Goal: Information Seeking & Learning: Learn about a topic

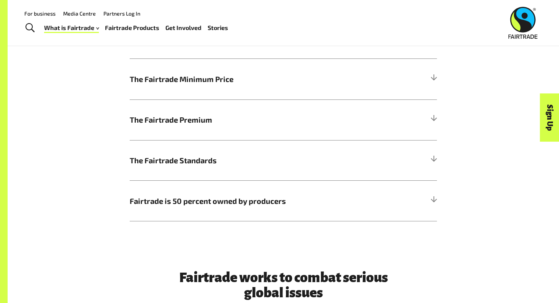
scroll to position [412, 0]
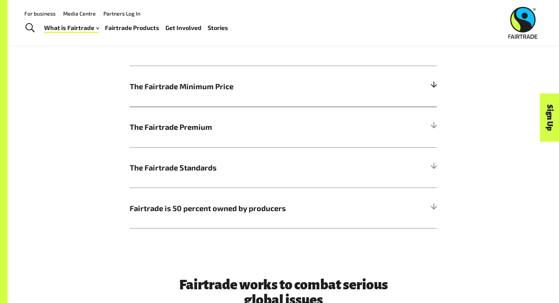
click at [281, 81] on span "The Fairtrade Minimum Price" at bounding box center [245, 86] width 230 height 11
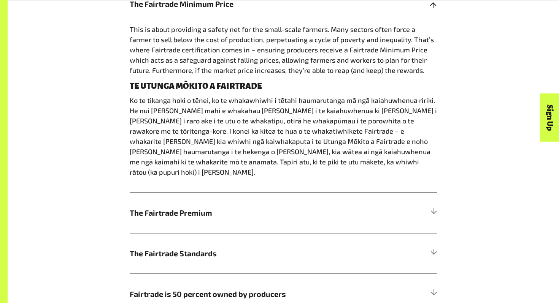
scroll to position [497, 0]
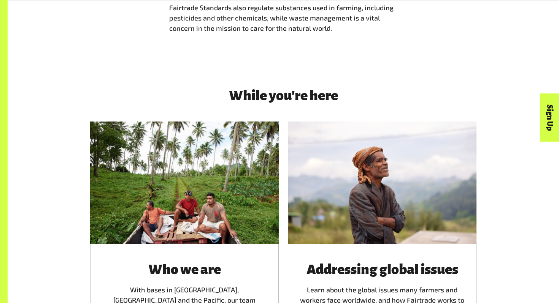
scroll to position [1043, 0]
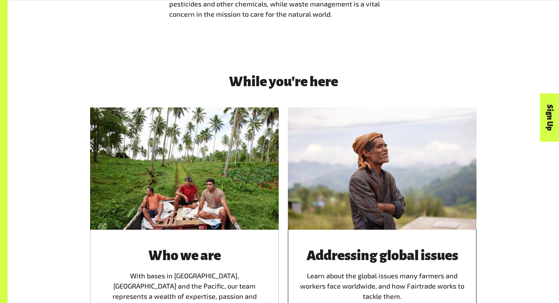
click at [368, 234] on div "Addressing global issues Learn about the global issues many farmers and workers…" at bounding box center [382, 291] width 189 height 122
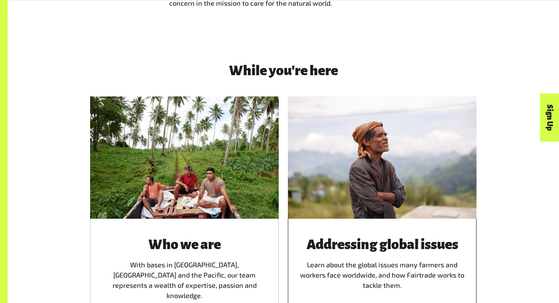
scroll to position [1054, 0]
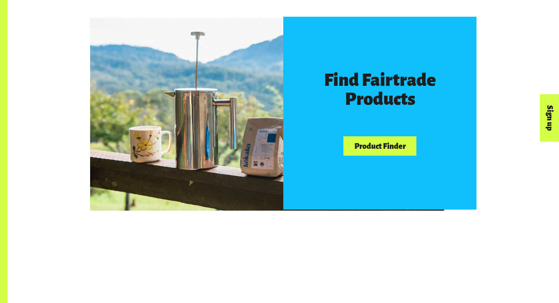
scroll to position [444, 0]
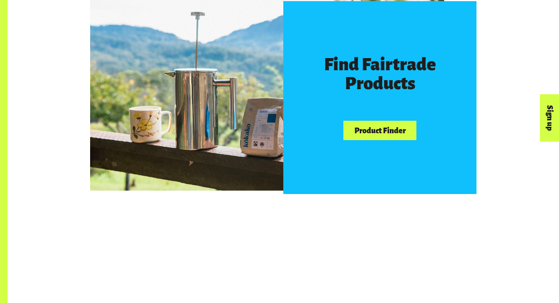
click at [382, 134] on link "Product Finder" at bounding box center [379, 130] width 73 height 19
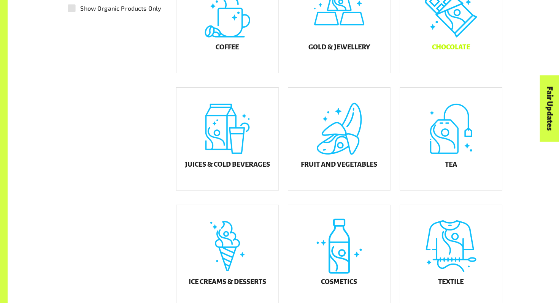
click at [447, 17] on div "Chocolate" at bounding box center [451, 21] width 102 height 103
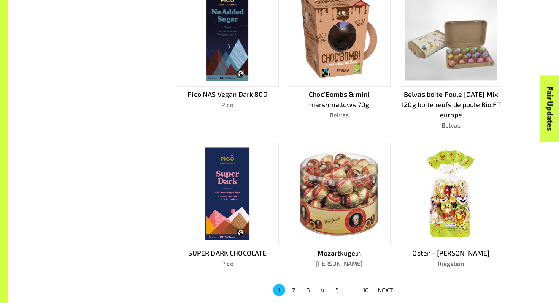
click at [438, 200] on img at bounding box center [451, 194] width 54 height 92
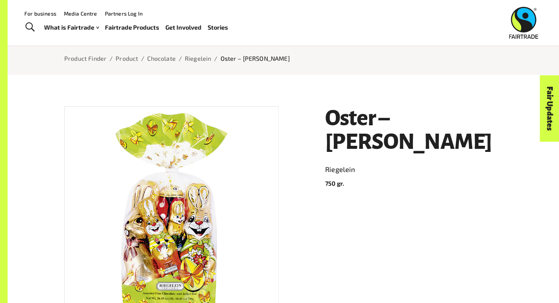
scroll to position [56, 0]
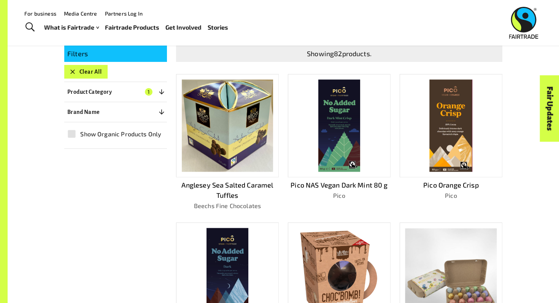
scroll to position [165, 0]
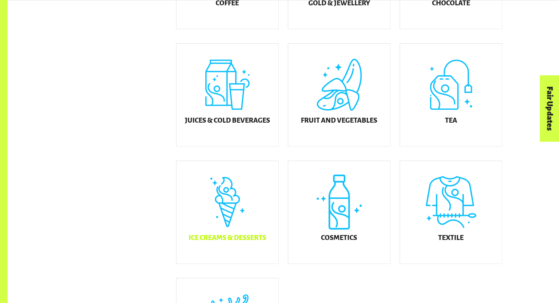
click at [244, 231] on div "Ice Creams & Desserts" at bounding box center [227, 212] width 102 height 103
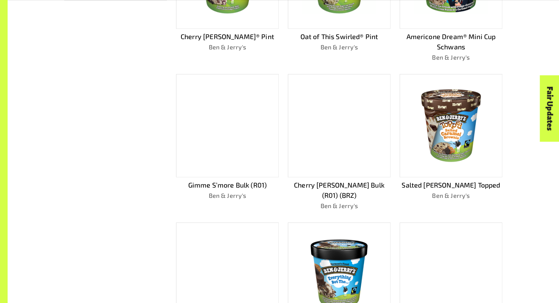
scroll to position [315, 0]
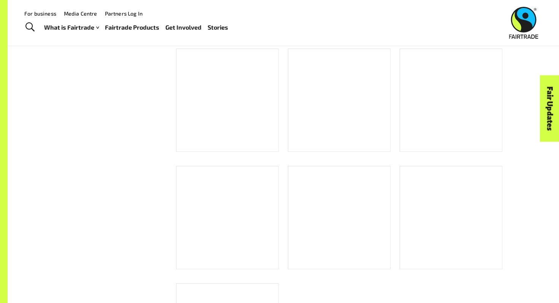
scroll to position [320, 0]
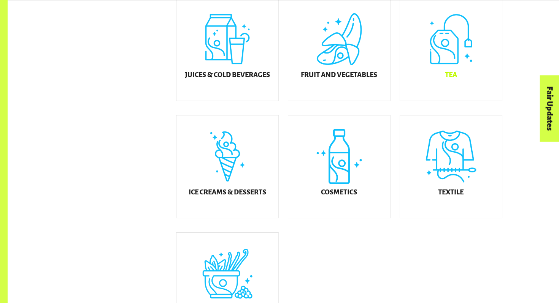
click at [436, 54] on div "Tea" at bounding box center [451, 49] width 102 height 103
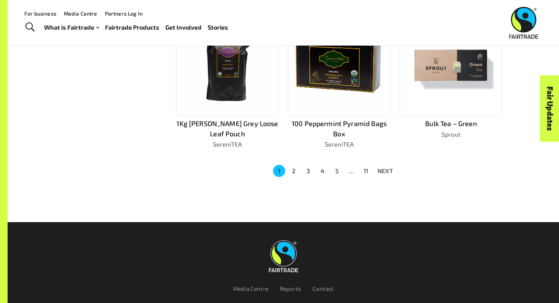
scroll to position [517, 0]
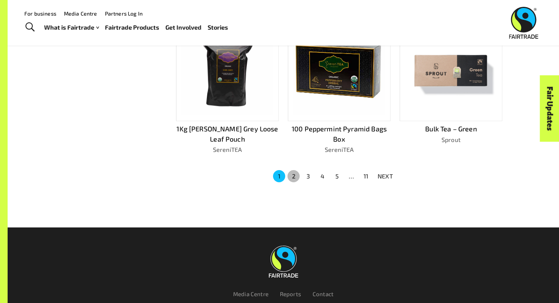
click at [292, 172] on button "2" at bounding box center [293, 176] width 12 height 12
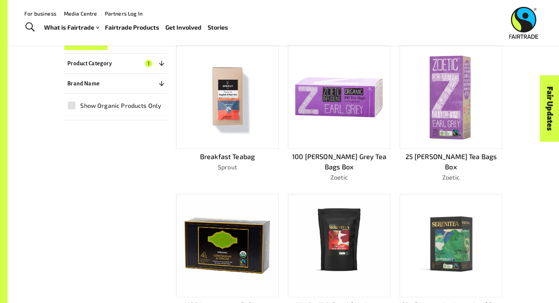
scroll to position [193, 0]
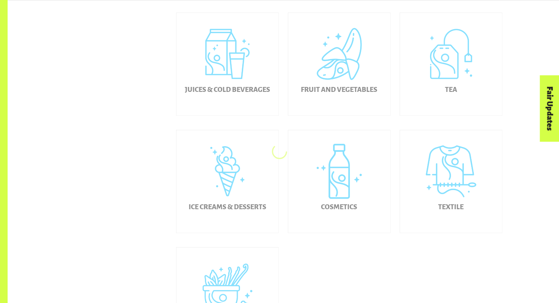
scroll to position [366, 0]
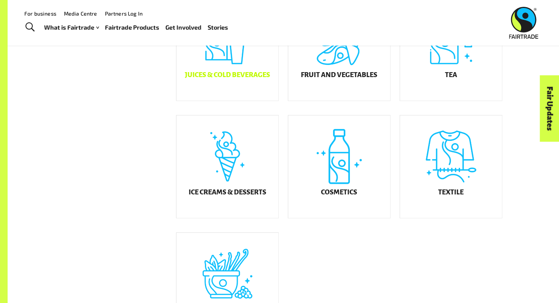
click at [219, 68] on div "Juices & Cold Beverages" at bounding box center [227, 49] width 102 height 103
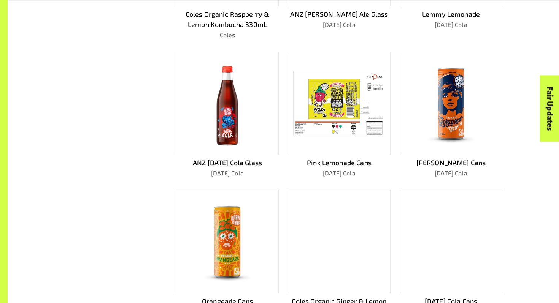
scroll to position [336, 0]
